Goal: Check status: Check status

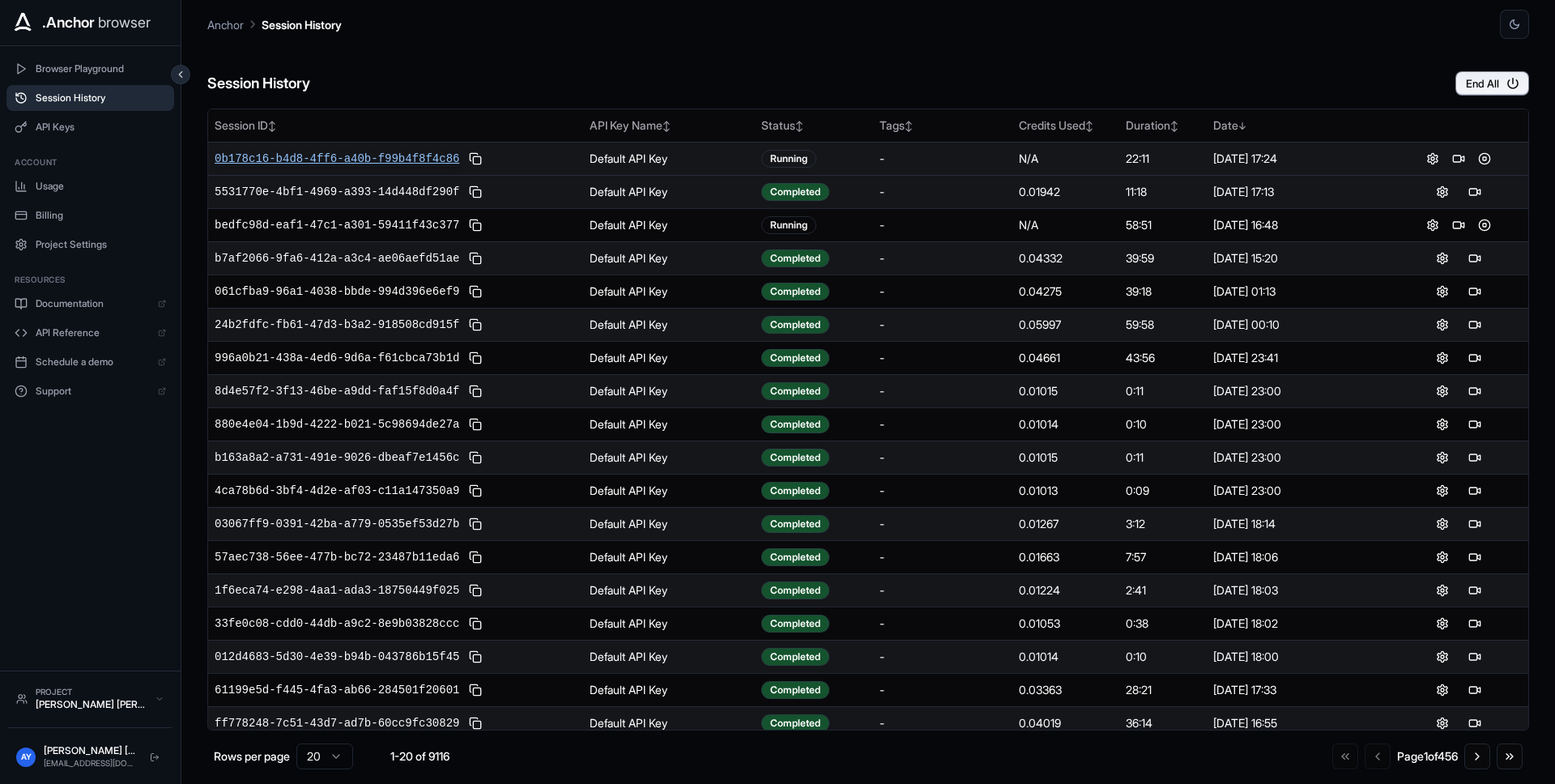
click at [424, 162] on span "0b178c16-b4d8-4ff6-a40b-f99b4f8f4c86" at bounding box center [337, 159] width 244 height 17
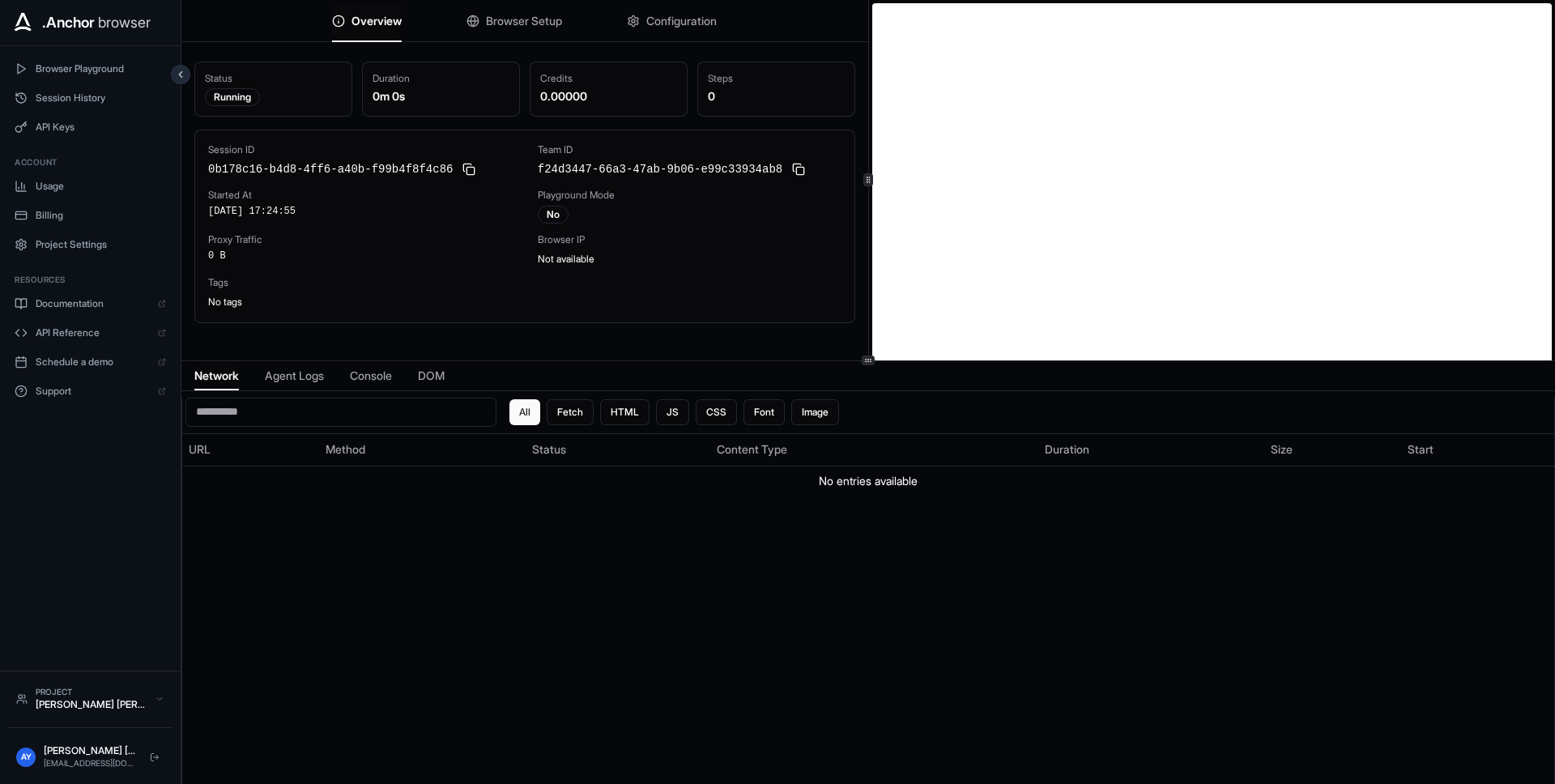
scroll to position [3, 0]
